Goal: Use online tool/utility: Utilize a website feature to perform a specific function

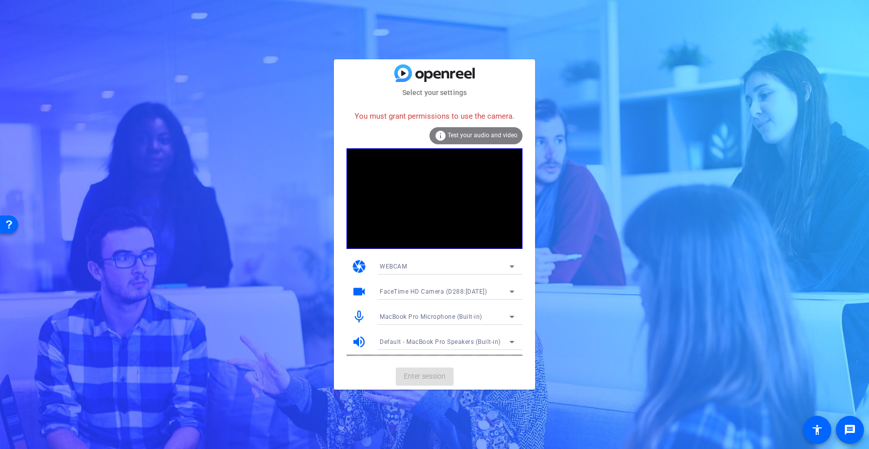
click at [513, 266] on icon at bounding box center [512, 267] width 12 height 12
click at [173, 150] on span "WEBCAM" at bounding box center [88, 138] width 169 height 24
click at [513, 339] on icon at bounding box center [512, 342] width 12 height 12
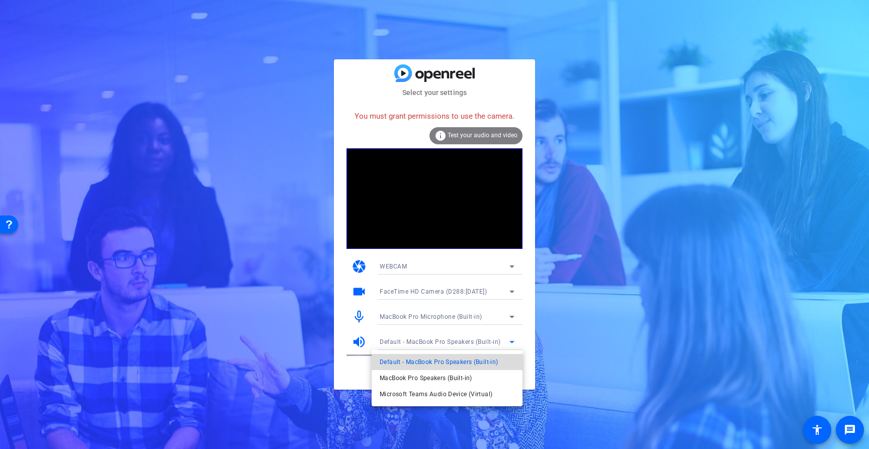
click at [164, 137] on span "Default - MacBook Pro Speakers (Built-in)" at bounding box center [97, 133] width 133 height 7
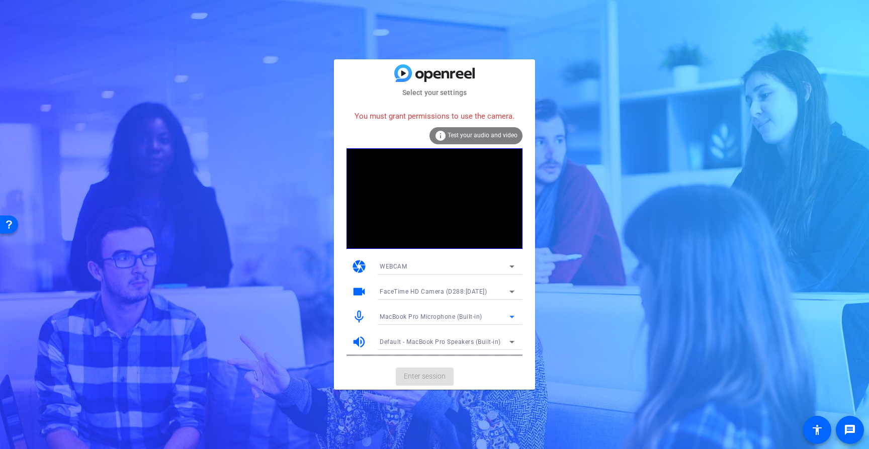
click at [513, 315] on icon at bounding box center [512, 317] width 12 height 12
click at [31, 167] on span "MacBook Pro Microphone (Built-in)" at bounding box center [22, 161] width 19 height 11
click at [510, 290] on icon at bounding box center [512, 292] width 12 height 12
click at [0, 0] on span "FaceTime HD Camera (D288:[DATE])" at bounding box center [0, 0] width 0 height 0
click at [433, 378] on mat-card-actions "Enter session" at bounding box center [434, 377] width 201 height 26
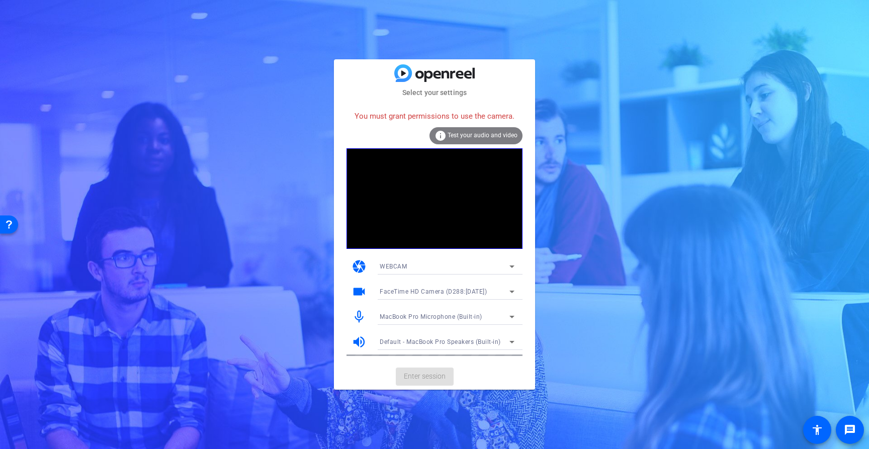
click at [433, 378] on mat-card-actions "Enter session" at bounding box center [434, 377] width 201 height 26
click at [501, 133] on span "Test your audio and video" at bounding box center [483, 135] width 70 height 7
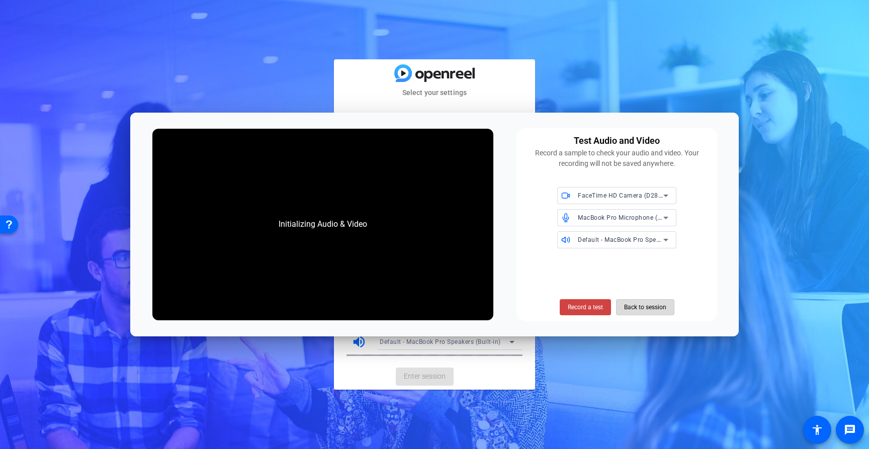
click at [645, 308] on span "Back to session" at bounding box center [645, 307] width 42 height 19
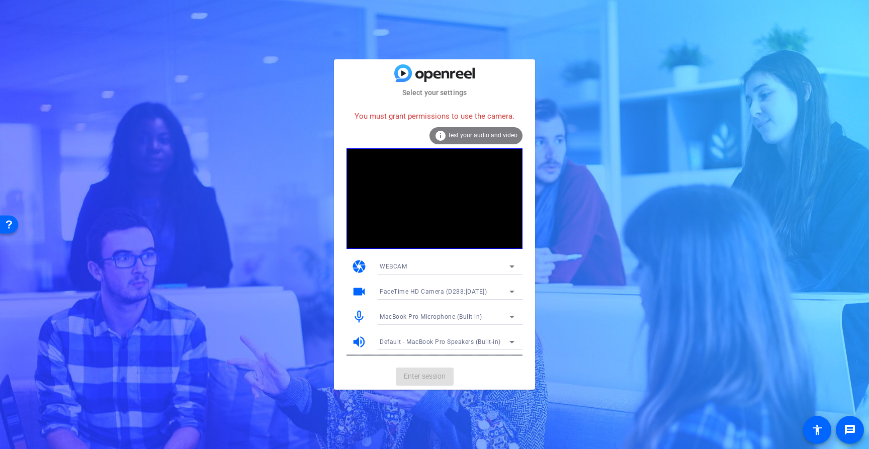
click at [478, 133] on span "Test your audio and video" at bounding box center [483, 135] width 70 height 7
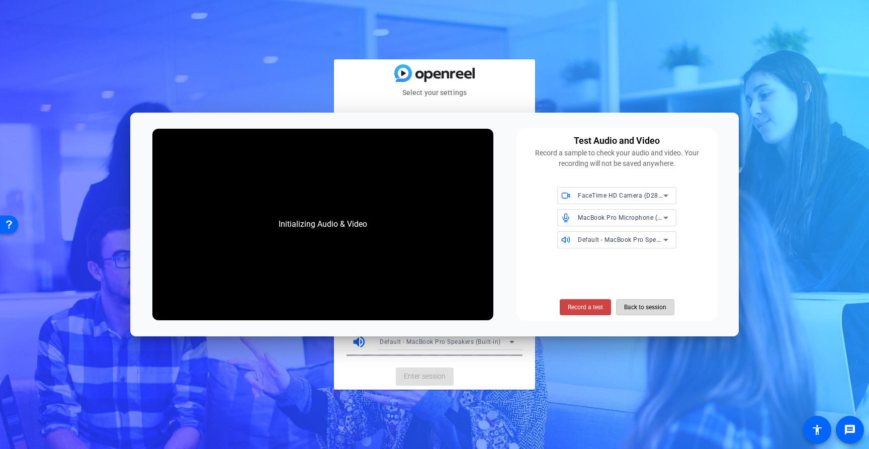
click at [642, 303] on span "Back to session" at bounding box center [645, 307] width 42 height 19
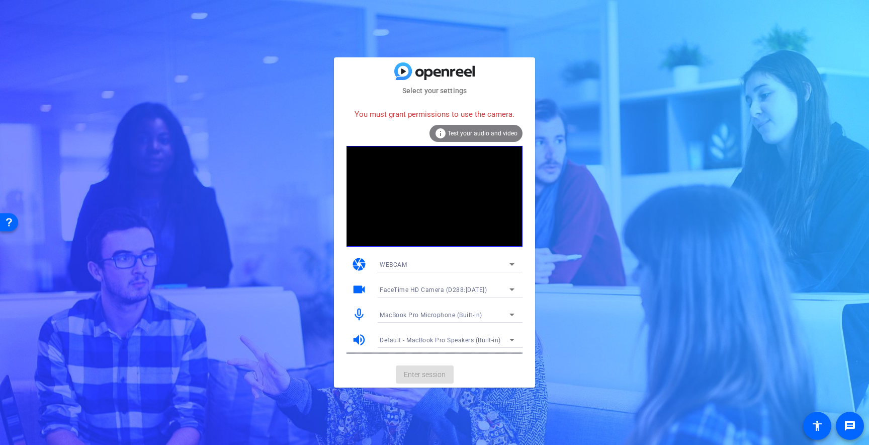
click at [431, 373] on mat-card-actions "Enter session" at bounding box center [434, 374] width 201 height 26
click at [513, 288] on icon at bounding box center [512, 289] width 12 height 12
click at [0, 0] on div at bounding box center [0, 0] width 0 height 0
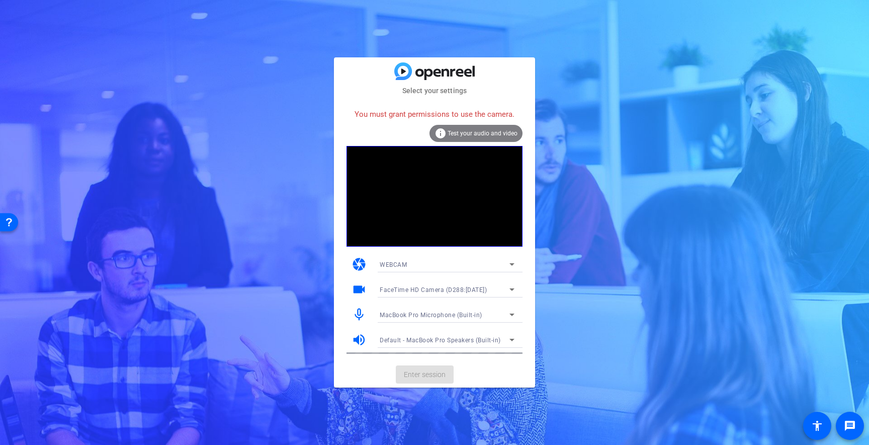
click at [479, 132] on span "Test your audio and video" at bounding box center [483, 133] width 70 height 7
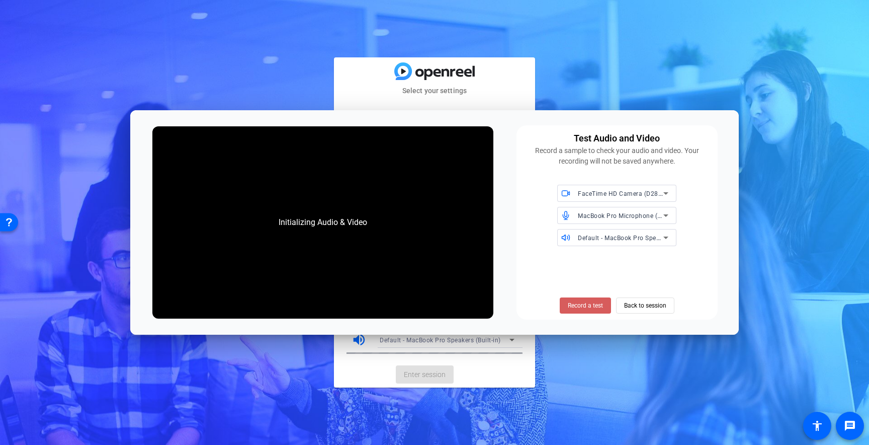
click at [580, 307] on span "Record a test" at bounding box center [585, 305] width 35 height 9
click at [583, 305] on span "Record a test" at bounding box center [585, 305] width 35 height 9
click at [504, 71] on mat-card-title at bounding box center [434, 71] width 201 height 18
click at [162, 61] on span "Back to session" at bounding box center [159, 58] width 6 height 6
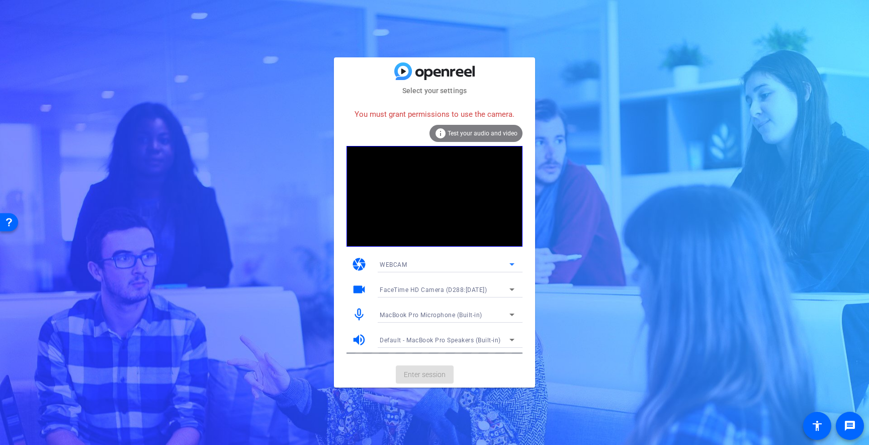
click at [402, 265] on span "WEBCAM" at bounding box center [393, 264] width 27 height 7
click at [398, 301] on span "DESKTOP" at bounding box center [394, 300] width 28 height 12
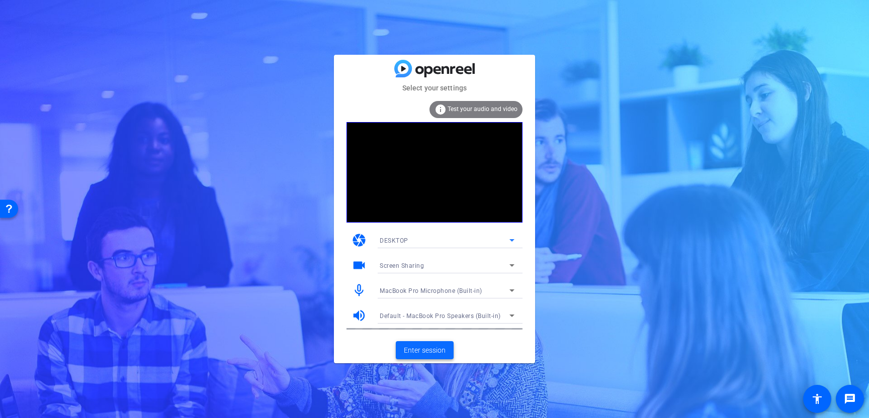
click at [422, 351] on span "Enter session" at bounding box center [425, 351] width 42 height 11
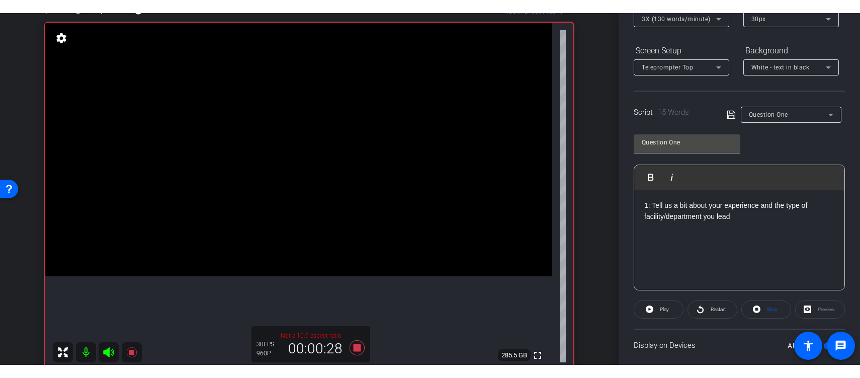
scroll to position [99, 0]
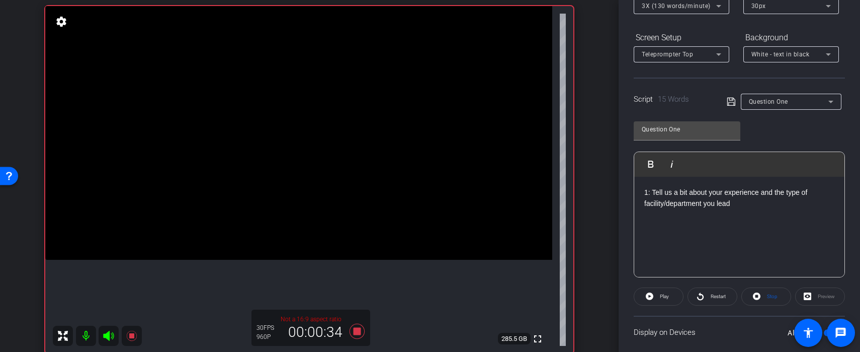
click at [84, 337] on mat-icon at bounding box center [86, 335] width 20 height 20
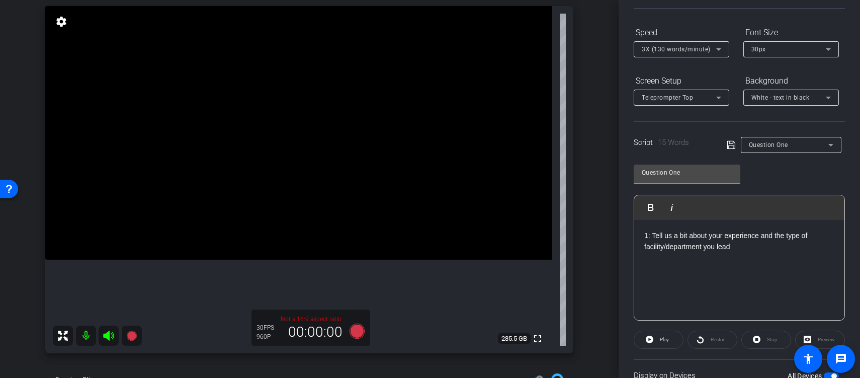
scroll to position [172, 0]
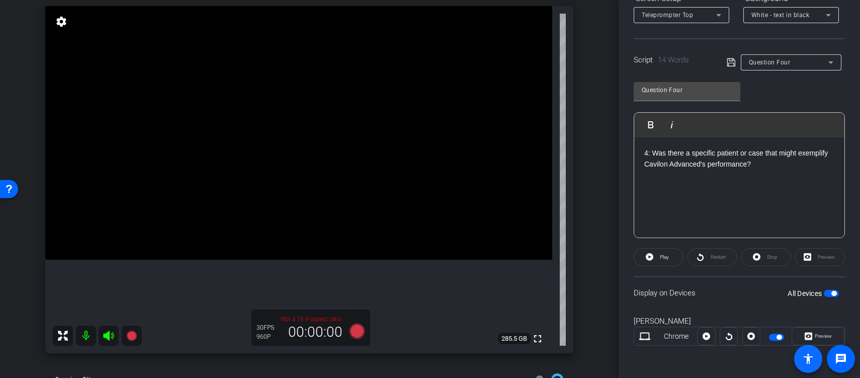
type input "Question One"
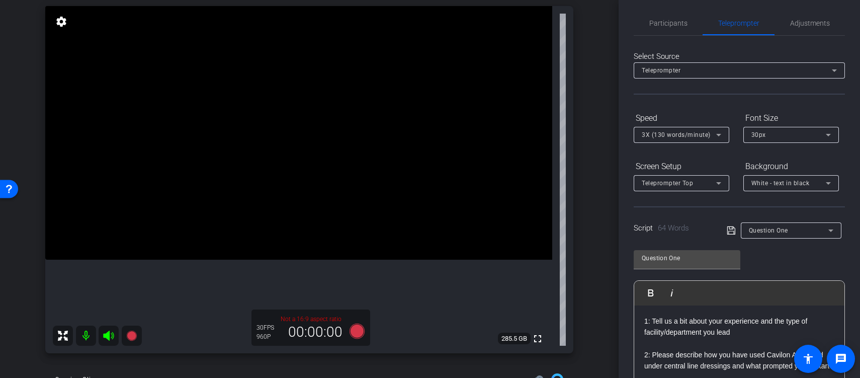
scroll to position [0, 0]
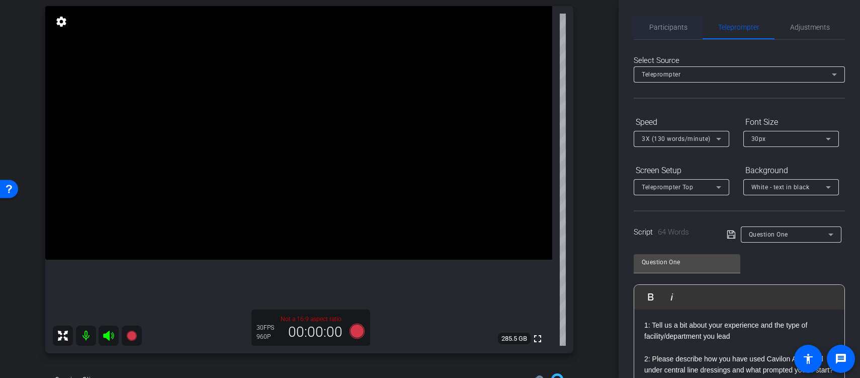
click at [678, 27] on span "Participants" at bounding box center [668, 27] width 38 height 7
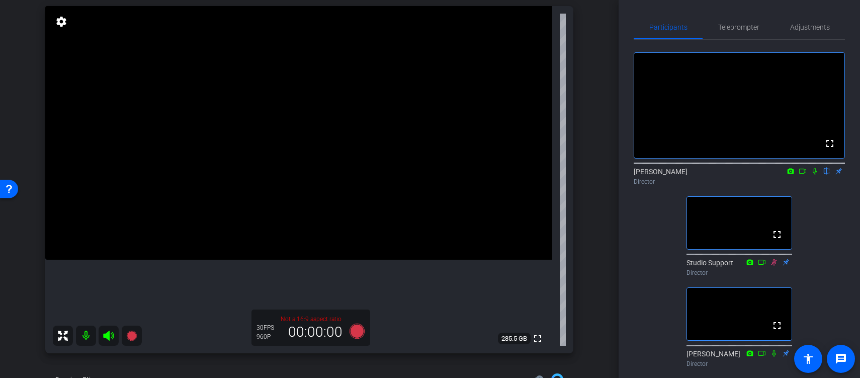
click at [815, 175] on icon at bounding box center [815, 171] width 4 height 7
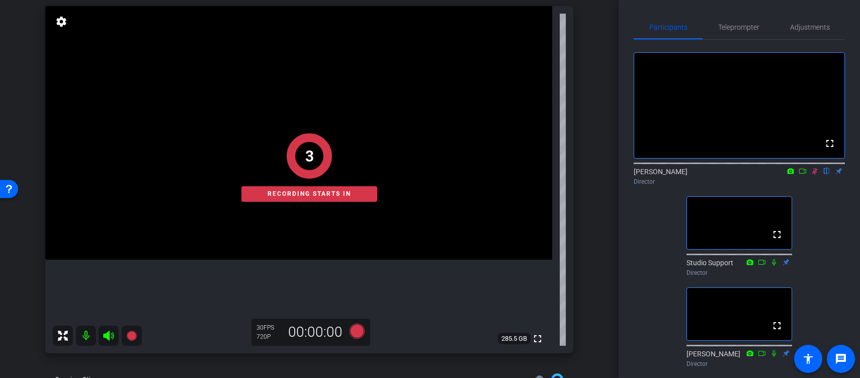
click at [814, 175] on icon at bounding box center [815, 170] width 8 height 7
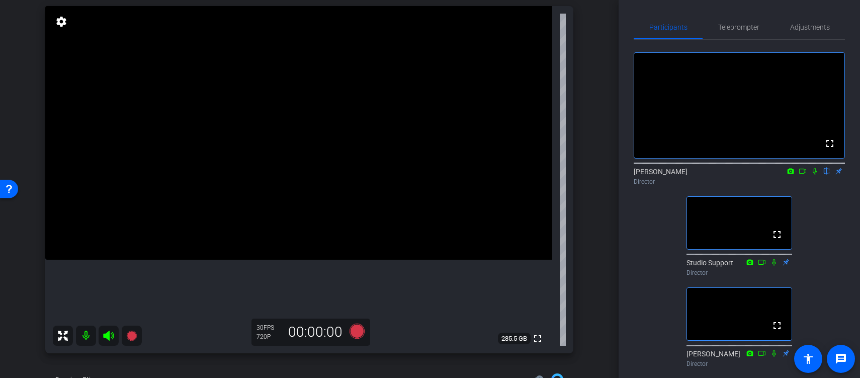
click at [814, 175] on icon at bounding box center [815, 170] width 8 height 7
click at [751, 25] on span "Teleprompter" at bounding box center [738, 27] width 41 height 7
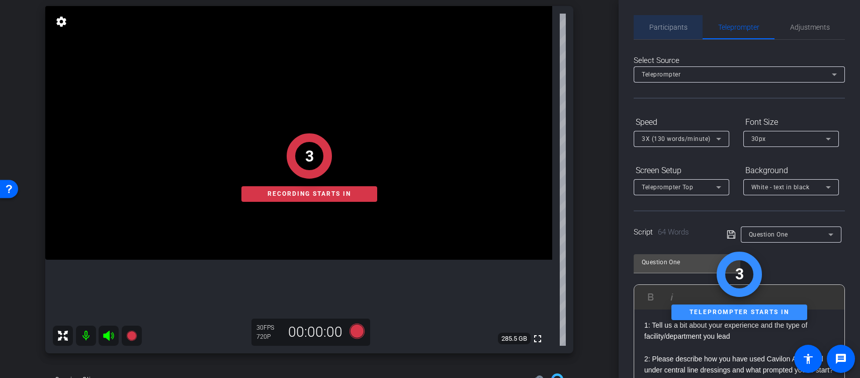
click at [669, 30] on span "Participants" at bounding box center [668, 27] width 38 height 7
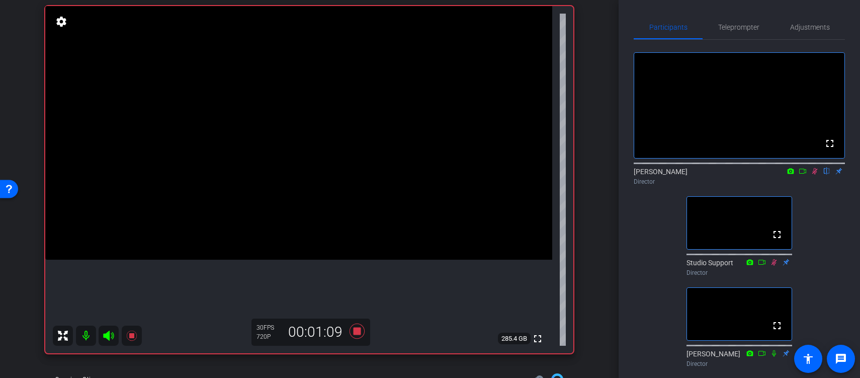
click at [814, 175] on icon at bounding box center [815, 171] width 6 height 7
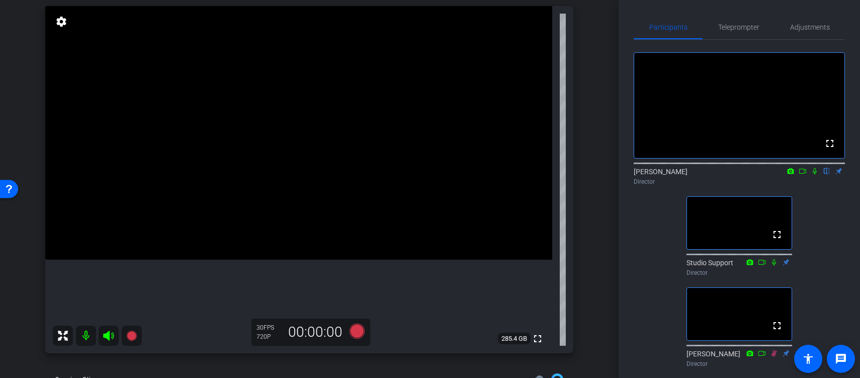
click at [814, 175] on icon at bounding box center [815, 170] width 8 height 7
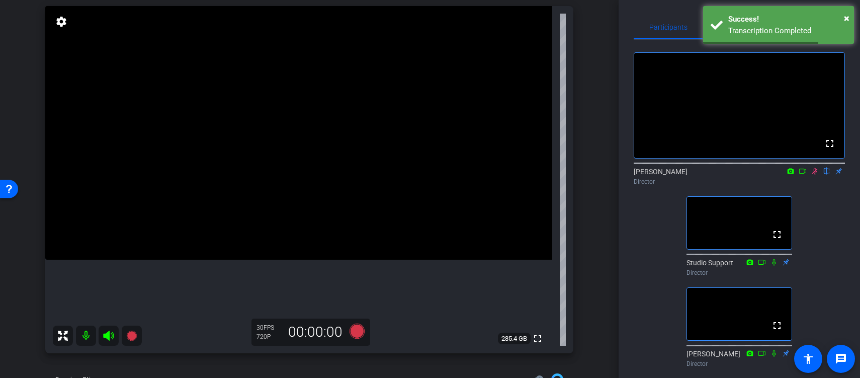
click at [815, 175] on icon at bounding box center [815, 170] width 8 height 7
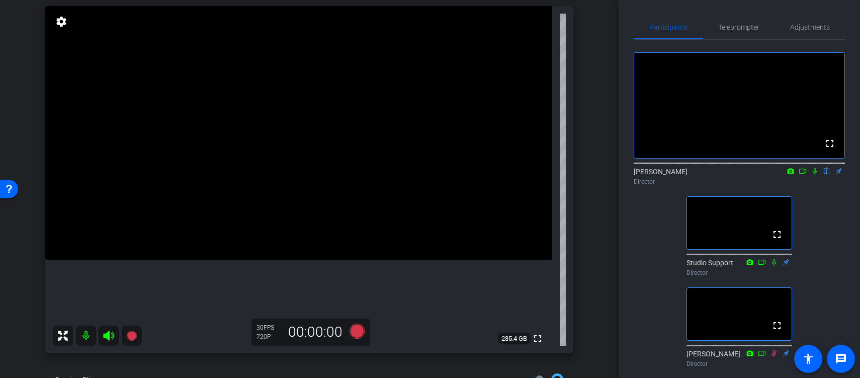
click at [815, 175] on icon at bounding box center [815, 170] width 8 height 7
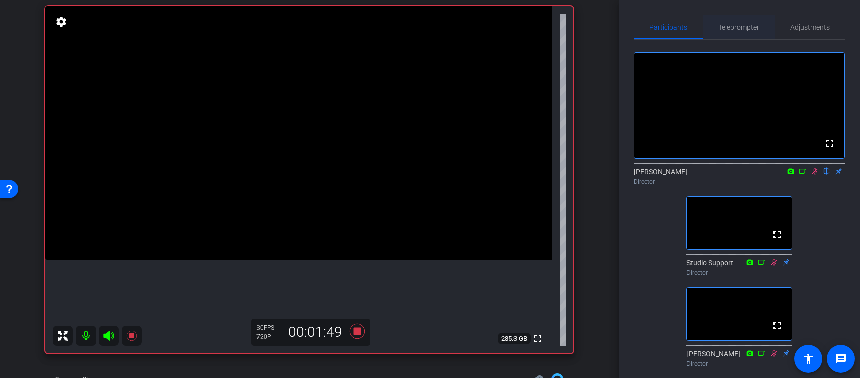
click at [747, 25] on span "Teleprompter" at bounding box center [738, 27] width 41 height 7
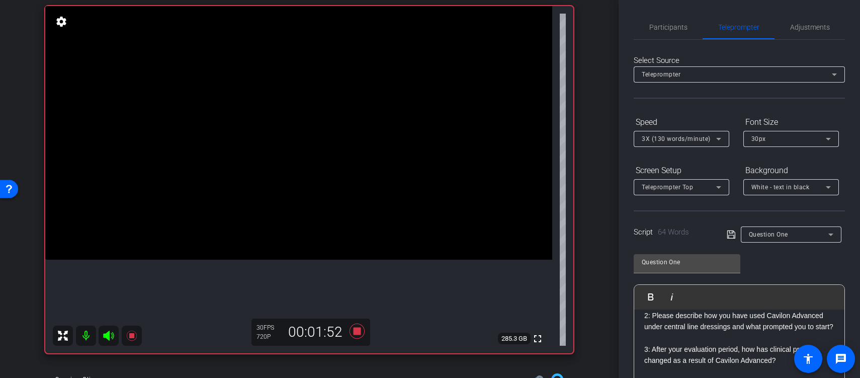
scroll to position [29, 0]
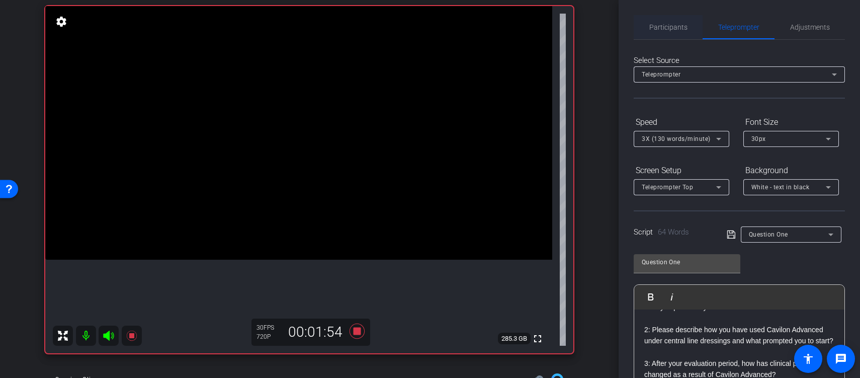
click at [668, 25] on span "Participants" at bounding box center [668, 27] width 38 height 7
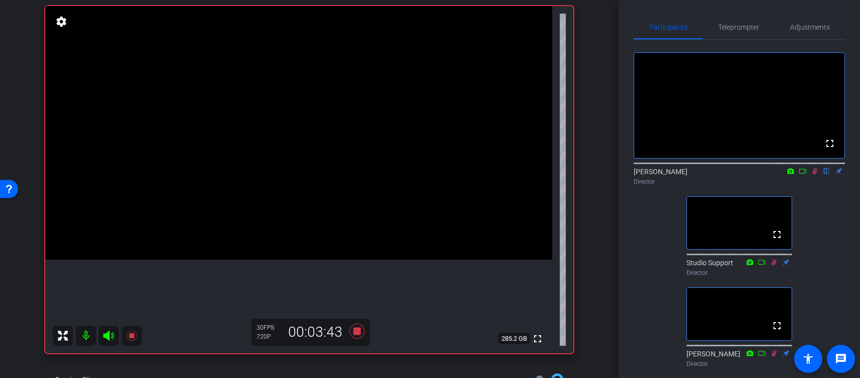
click at [814, 175] on icon at bounding box center [815, 171] width 6 height 7
click at [814, 175] on icon at bounding box center [815, 170] width 8 height 7
click at [755, 24] on span "Teleprompter" at bounding box center [738, 27] width 41 height 7
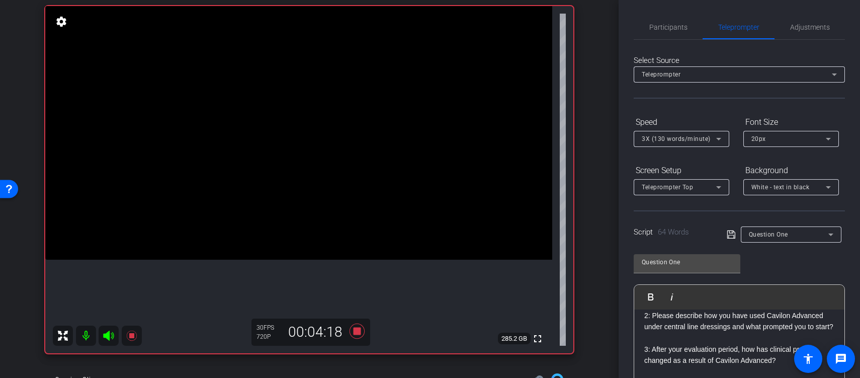
scroll to position [55, 0]
click at [673, 24] on span "Participants" at bounding box center [668, 27] width 38 height 7
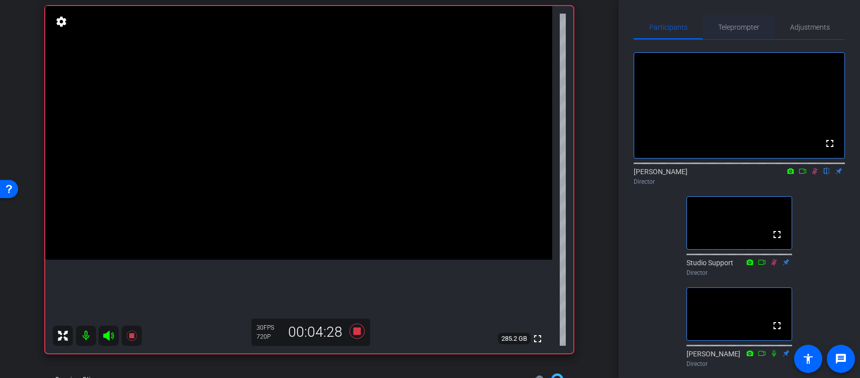
click at [746, 25] on span "Teleprompter" at bounding box center [738, 27] width 41 height 7
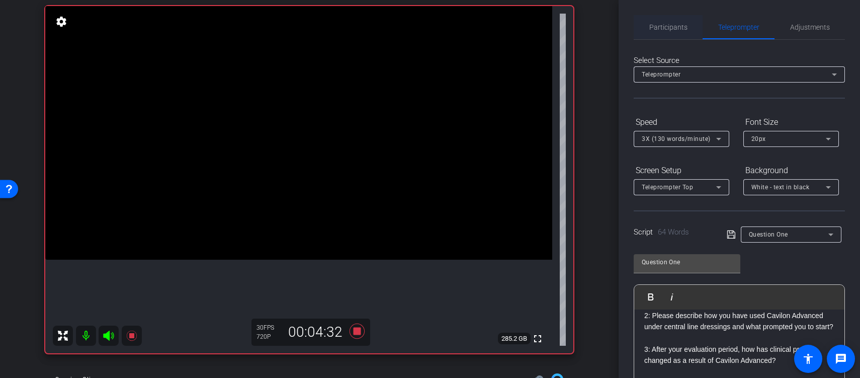
click at [678, 25] on span "Participants" at bounding box center [668, 27] width 38 height 7
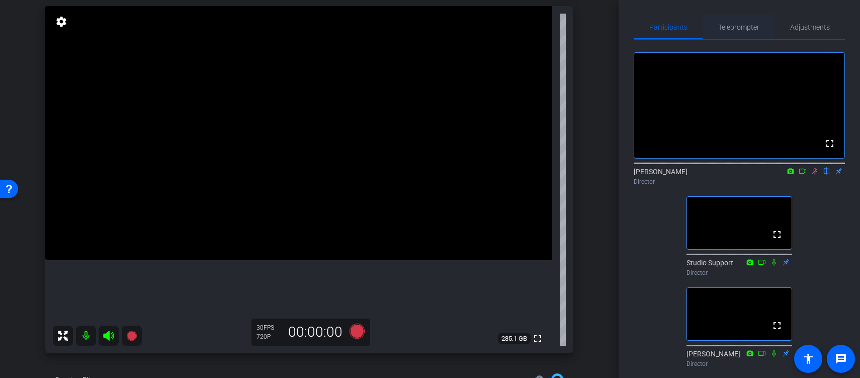
click at [750, 25] on span "Teleprompter" at bounding box center [738, 27] width 41 height 7
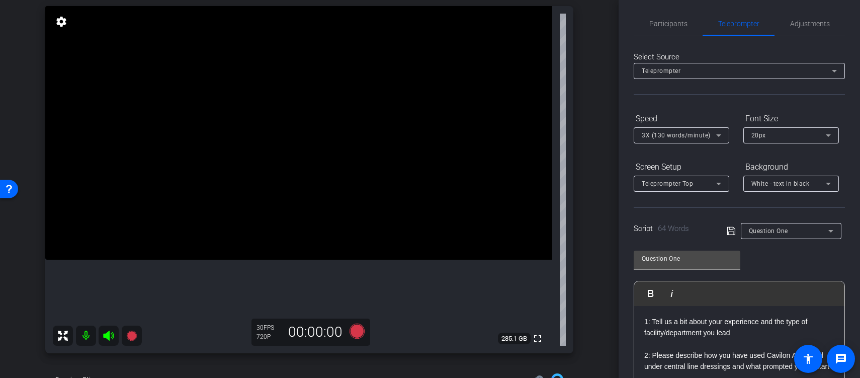
scroll to position [0, 0]
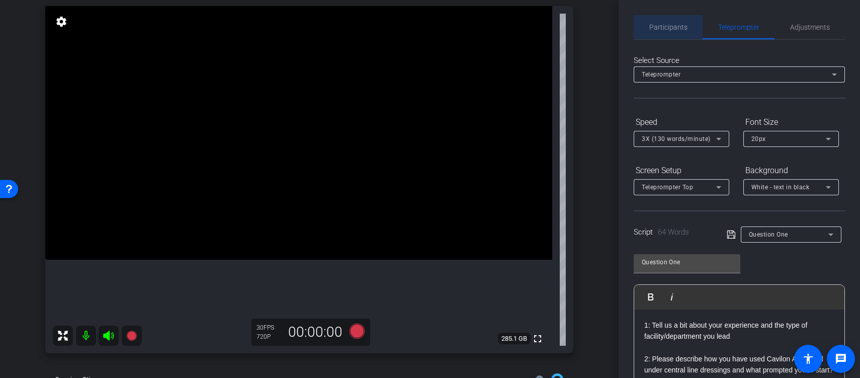
click at [679, 24] on span "Participants" at bounding box center [668, 27] width 38 height 7
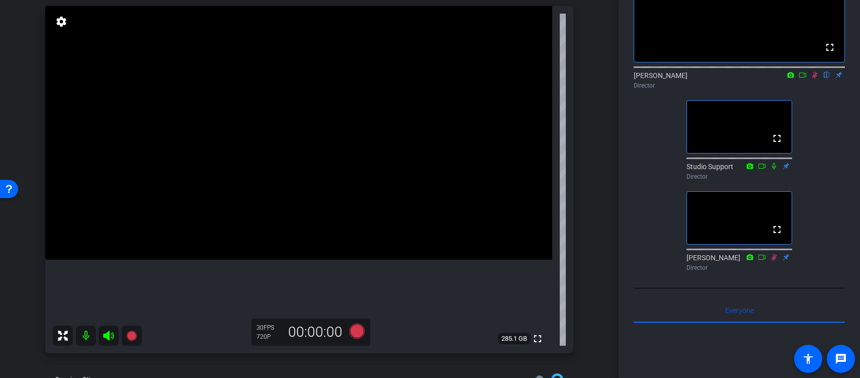
scroll to position [96, 0]
click at [804, 79] on icon at bounding box center [803, 75] width 8 height 7
click at [815, 79] on icon at bounding box center [815, 75] width 8 height 7
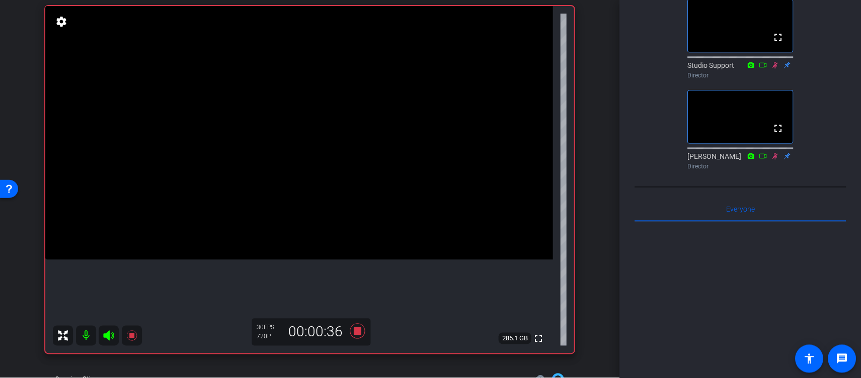
scroll to position [198, 0]
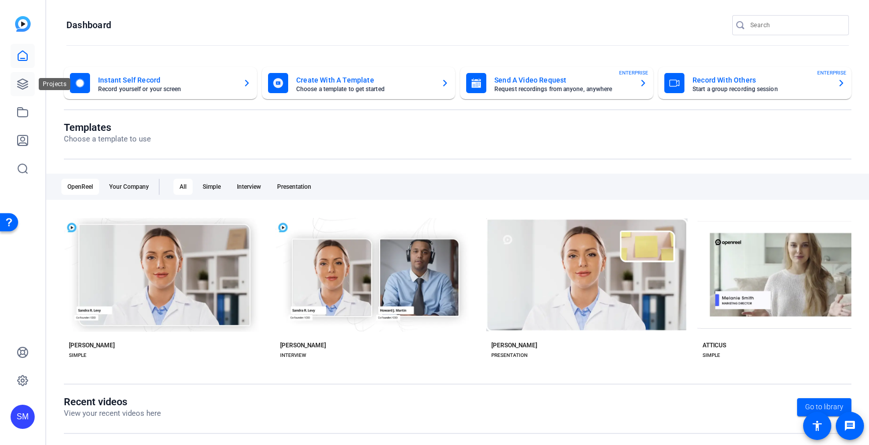
click at [21, 86] on icon at bounding box center [23, 84] width 10 height 10
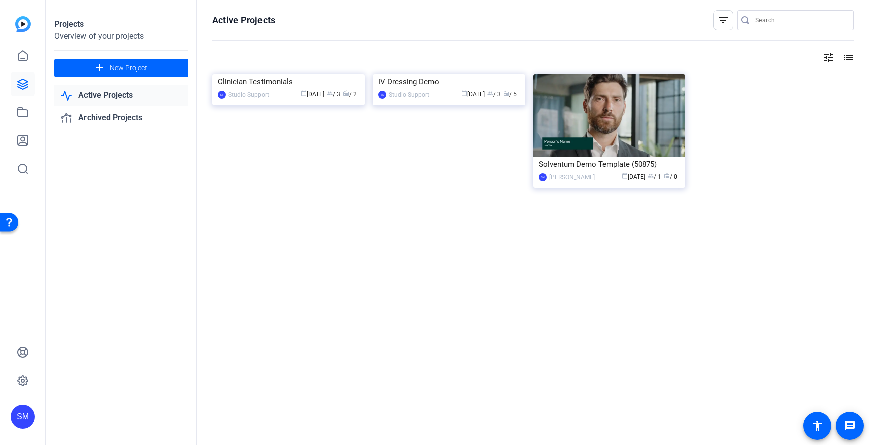
click at [95, 96] on link "Active Projects" at bounding box center [121, 95] width 134 height 21
click at [94, 119] on link "Archived Projects" at bounding box center [121, 118] width 134 height 21
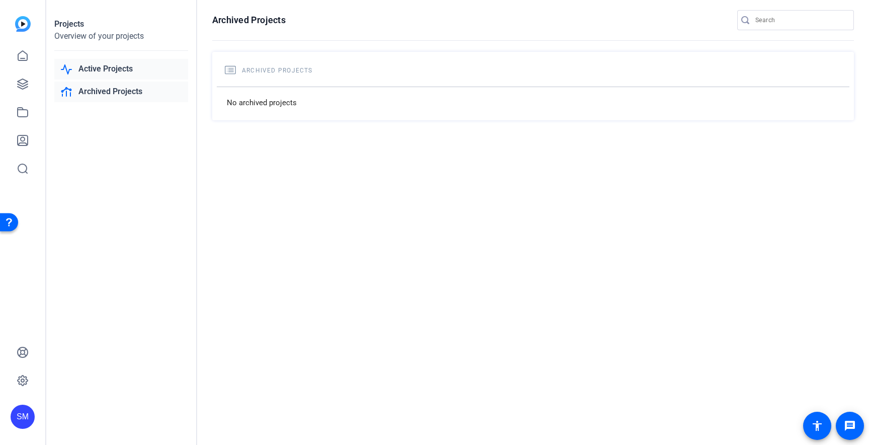
click at [102, 69] on link "Active Projects" at bounding box center [121, 69] width 134 height 21
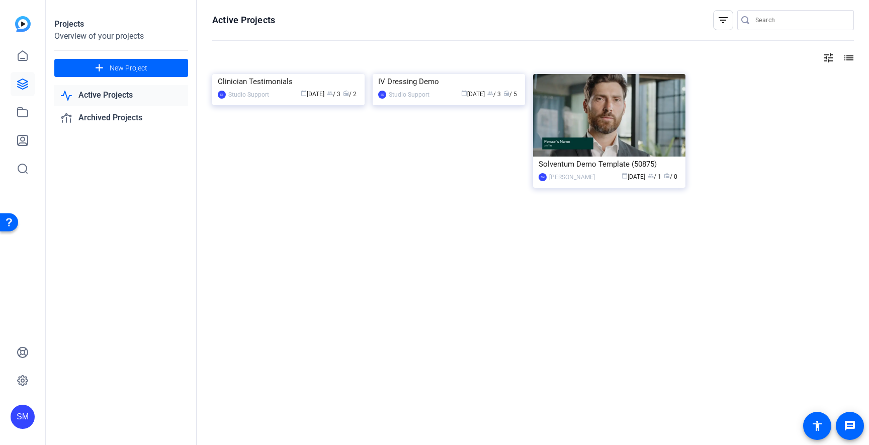
click at [20, 24] on img at bounding box center [23, 24] width 16 height 16
